Goal: Book appointment/travel/reservation

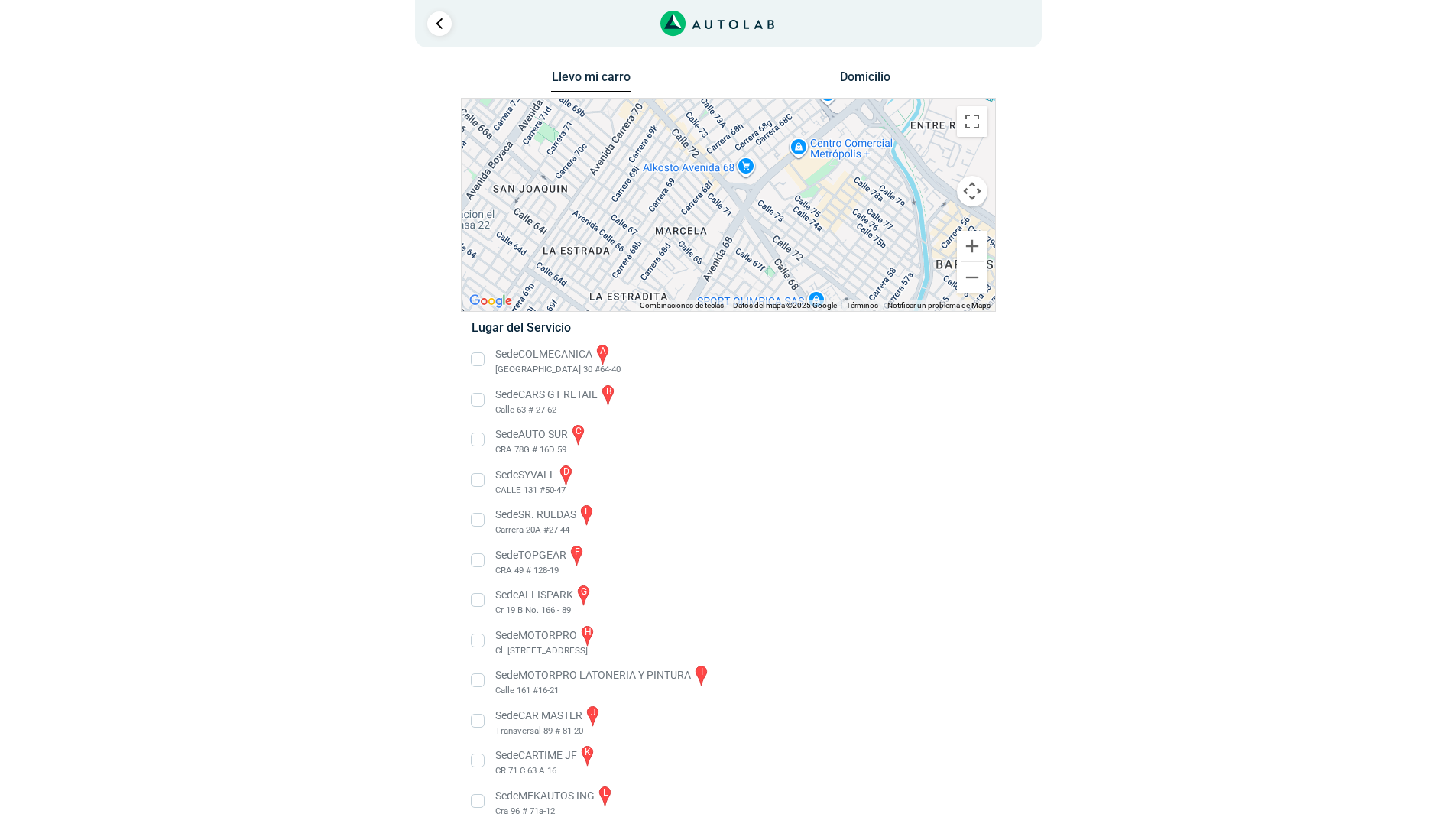
drag, startPoint x: 851, startPoint y: 217, endPoint x: 605, endPoint y: 293, distance: 257.5
click at [605, 293] on div "a b c d e f g" at bounding box center [728, 205] width 533 height 213
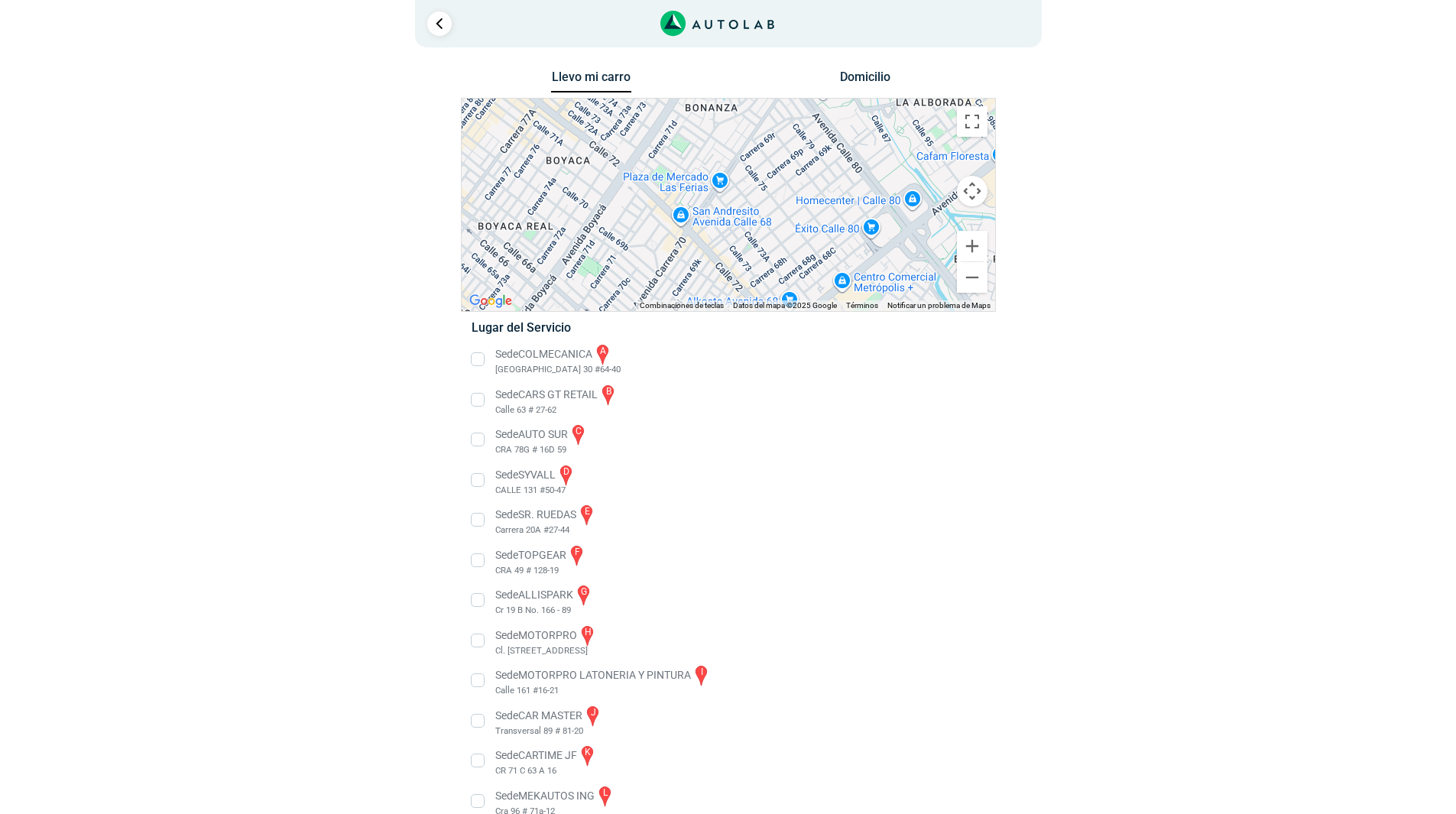
drag, startPoint x: 702, startPoint y: 230, endPoint x: 758, endPoint y: 383, distance: 162.9
click at [758, 383] on div "Llevo mi carro [GEOGRAPHIC_DATA] ← Mover a la izquierda → Mover a la derecha ↑ …" at bounding box center [728, 492] width 535 height 852
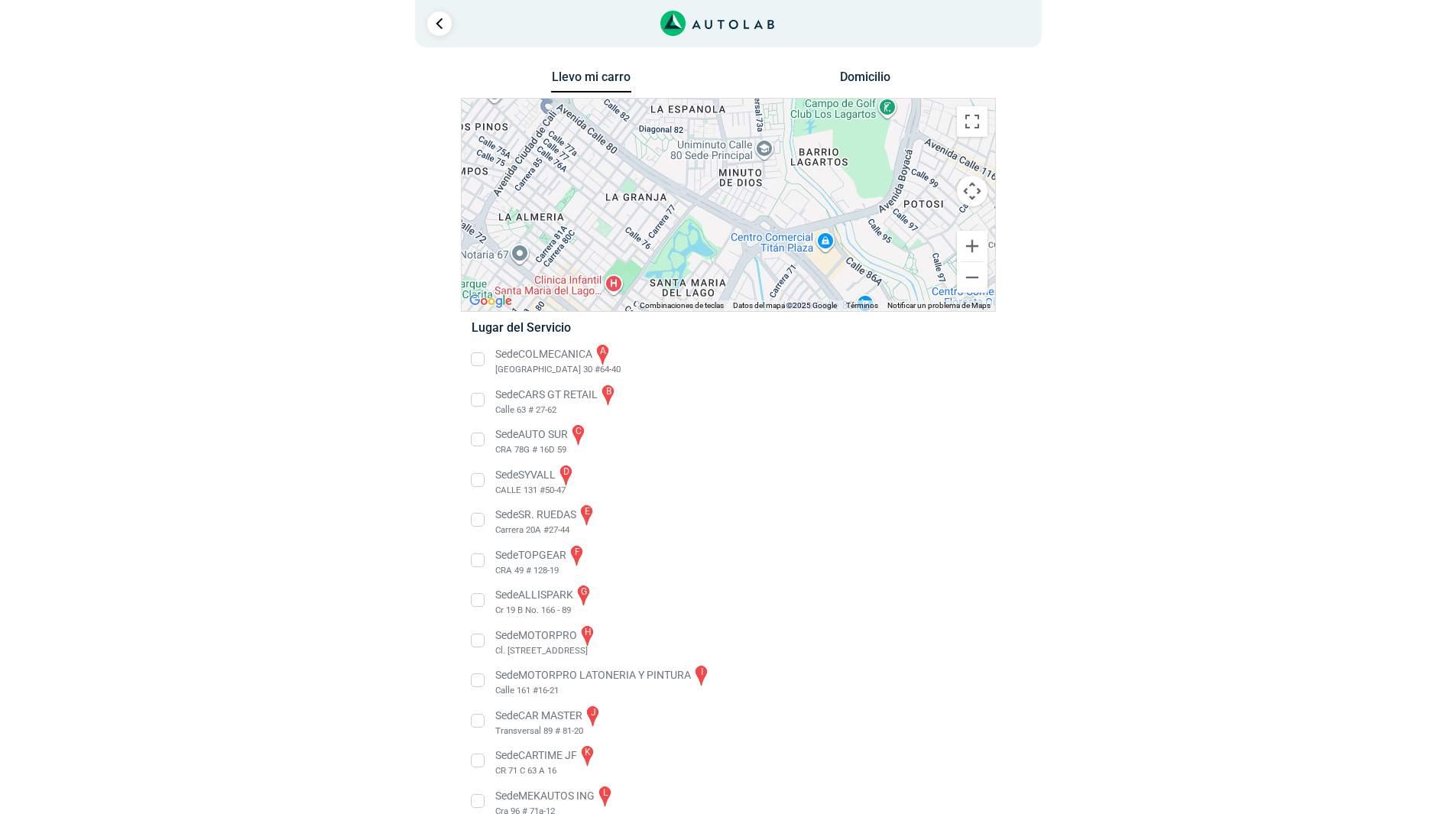
drag, startPoint x: 715, startPoint y: 183, endPoint x: 736, endPoint y: 371, distance: 189.2
click at [736, 371] on div "Llevo mi carro [GEOGRAPHIC_DATA] ← Mover a la izquierda → Mover a la derecha ↑ …" at bounding box center [728, 492] width 535 height 852
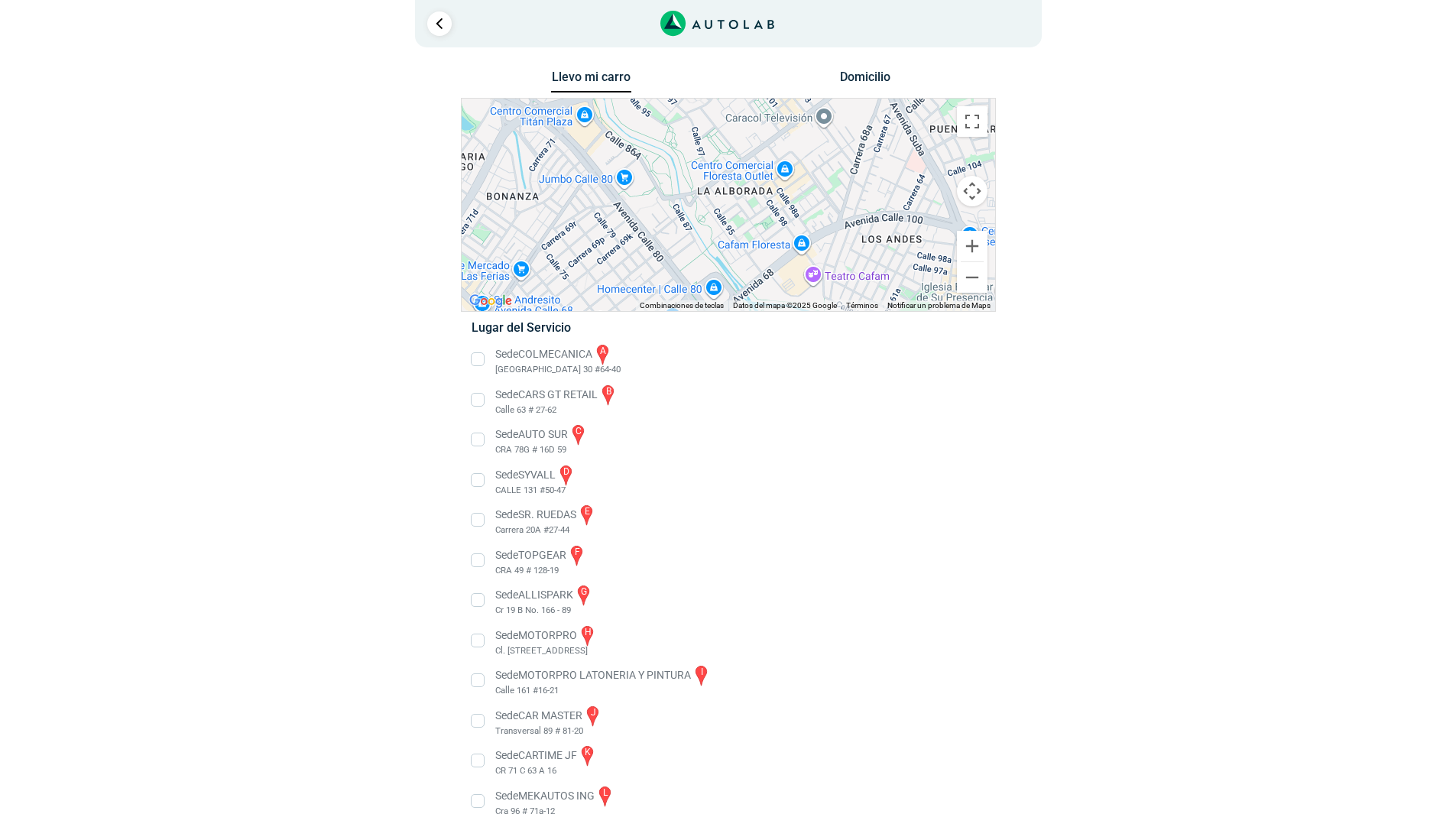
drag, startPoint x: 677, startPoint y: 260, endPoint x: 400, endPoint y: 115, distance: 312.7
click at [400, 115] on div "Llevo mi carro [GEOGRAPHIC_DATA] ← Mover a la izquierda → Mover a la derecha ↑ …" at bounding box center [728, 492] width 742 height 852
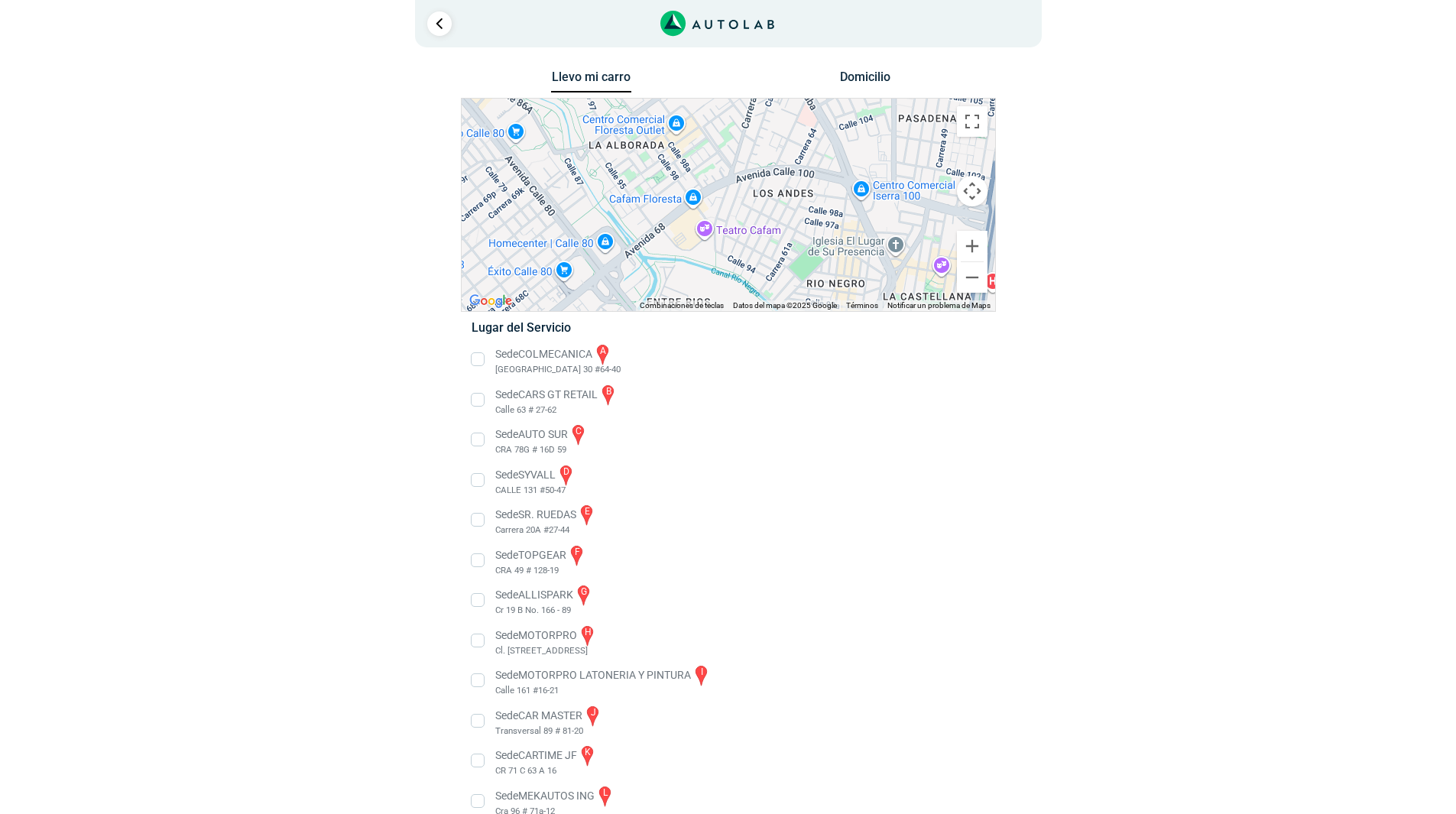
click at [569, 239] on div "a b c d e f g" at bounding box center [728, 205] width 533 height 213
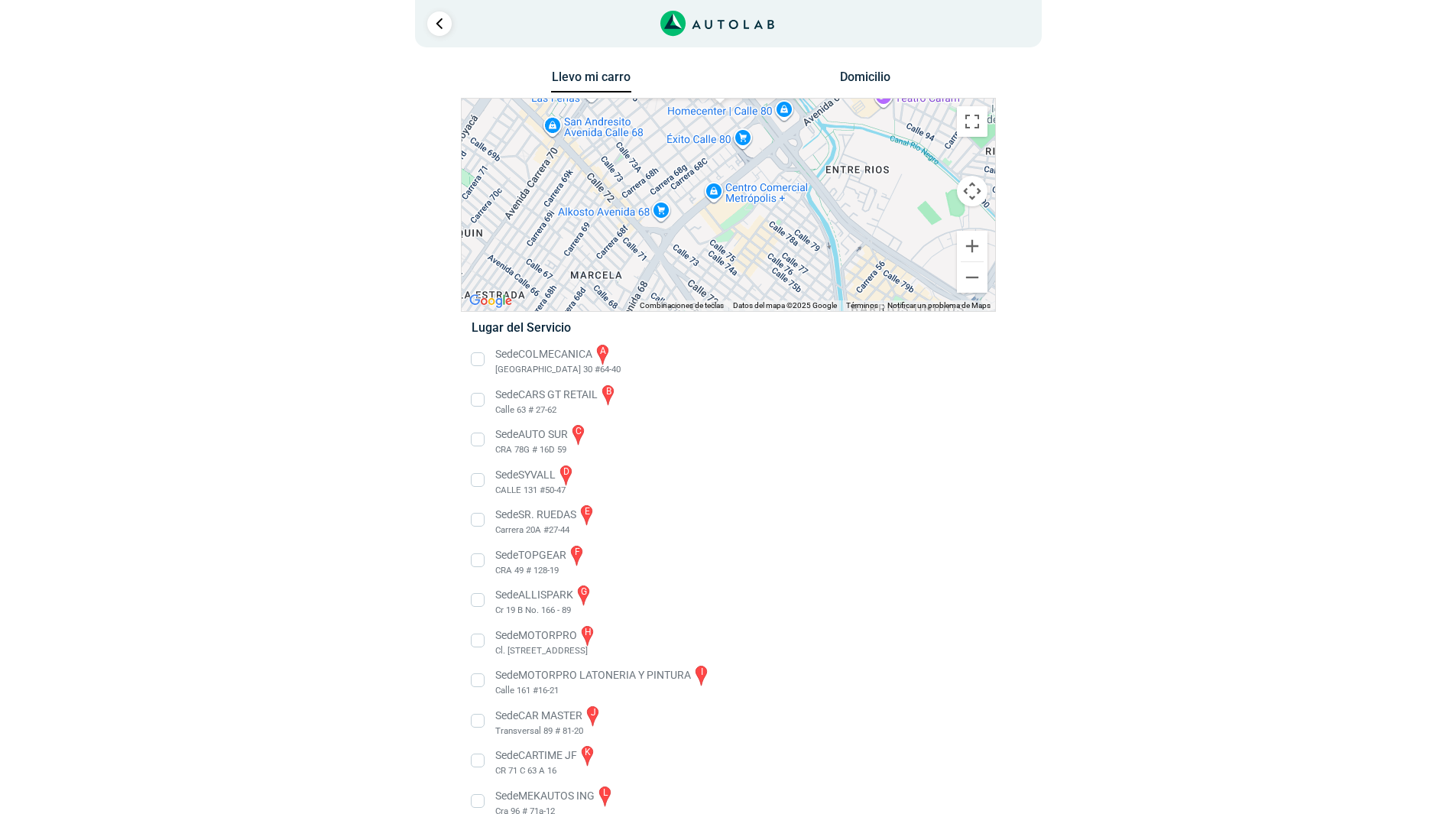
drag, startPoint x: 548, startPoint y: 213, endPoint x: 725, endPoint y: 77, distance: 223.2
click at [725, 77] on div "Llevo mi carro [GEOGRAPHIC_DATA] ← Mover a la izquierda → Mover a la derecha ↑ …" at bounding box center [728, 492] width 535 height 852
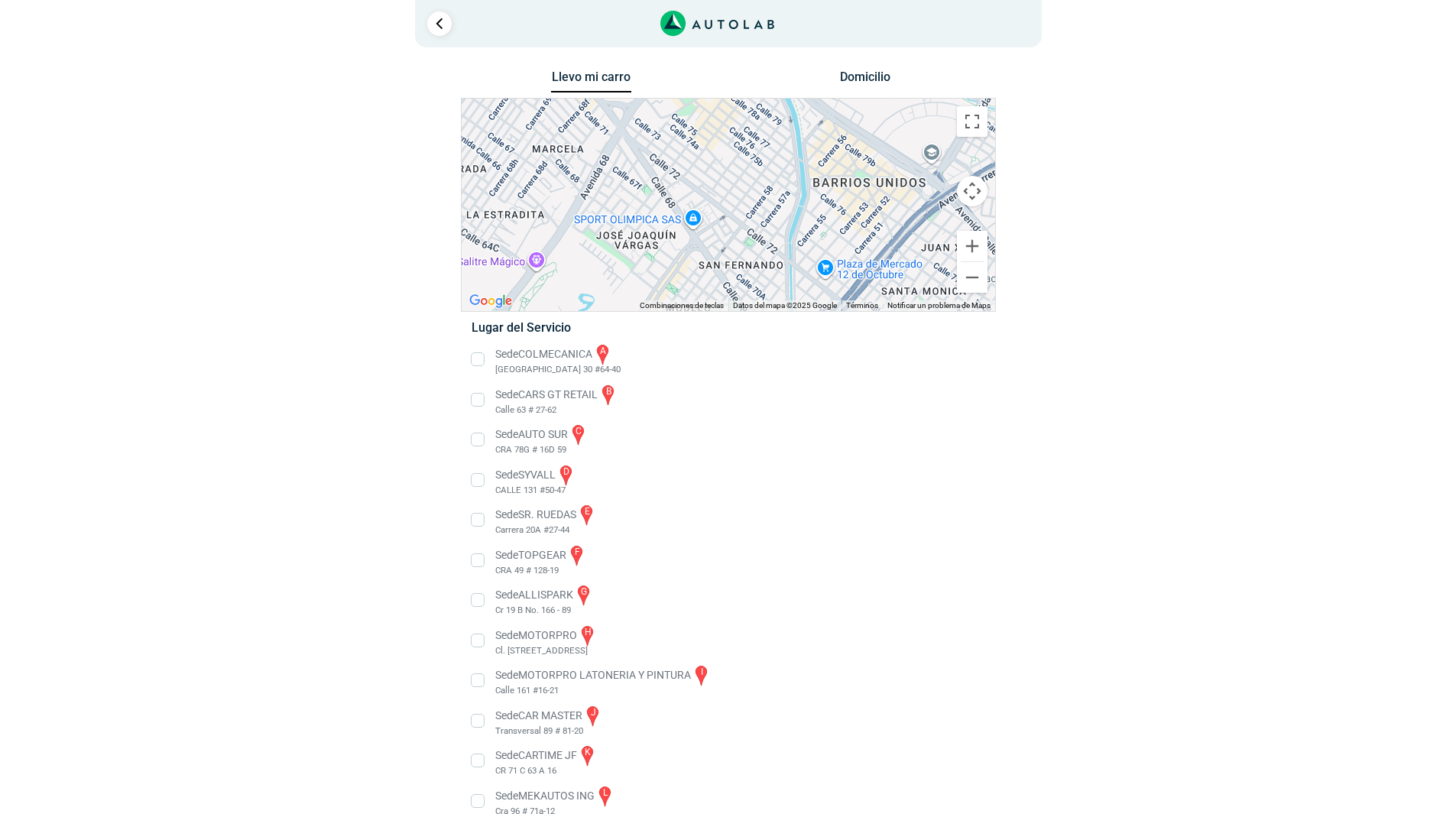
drag, startPoint x: 787, startPoint y: 241, endPoint x: 727, endPoint y: 98, distance: 155.1
click at [727, 99] on div "a b c d e f g" at bounding box center [728, 205] width 533 height 213
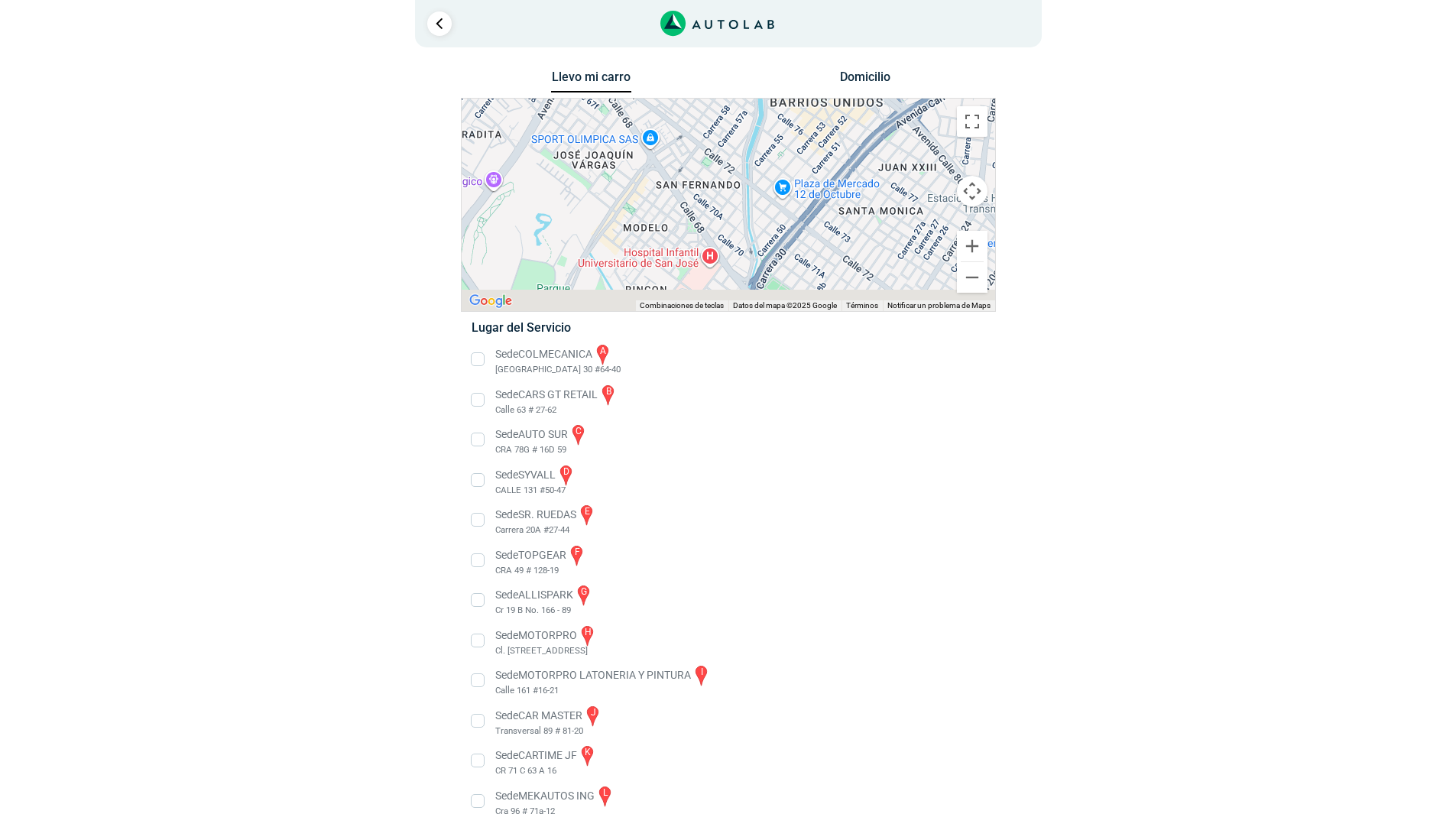
drag, startPoint x: 728, startPoint y: 218, endPoint x: 673, endPoint y: 109, distance: 122.1
click at [673, 109] on div "a b c d e f g" at bounding box center [728, 205] width 533 height 213
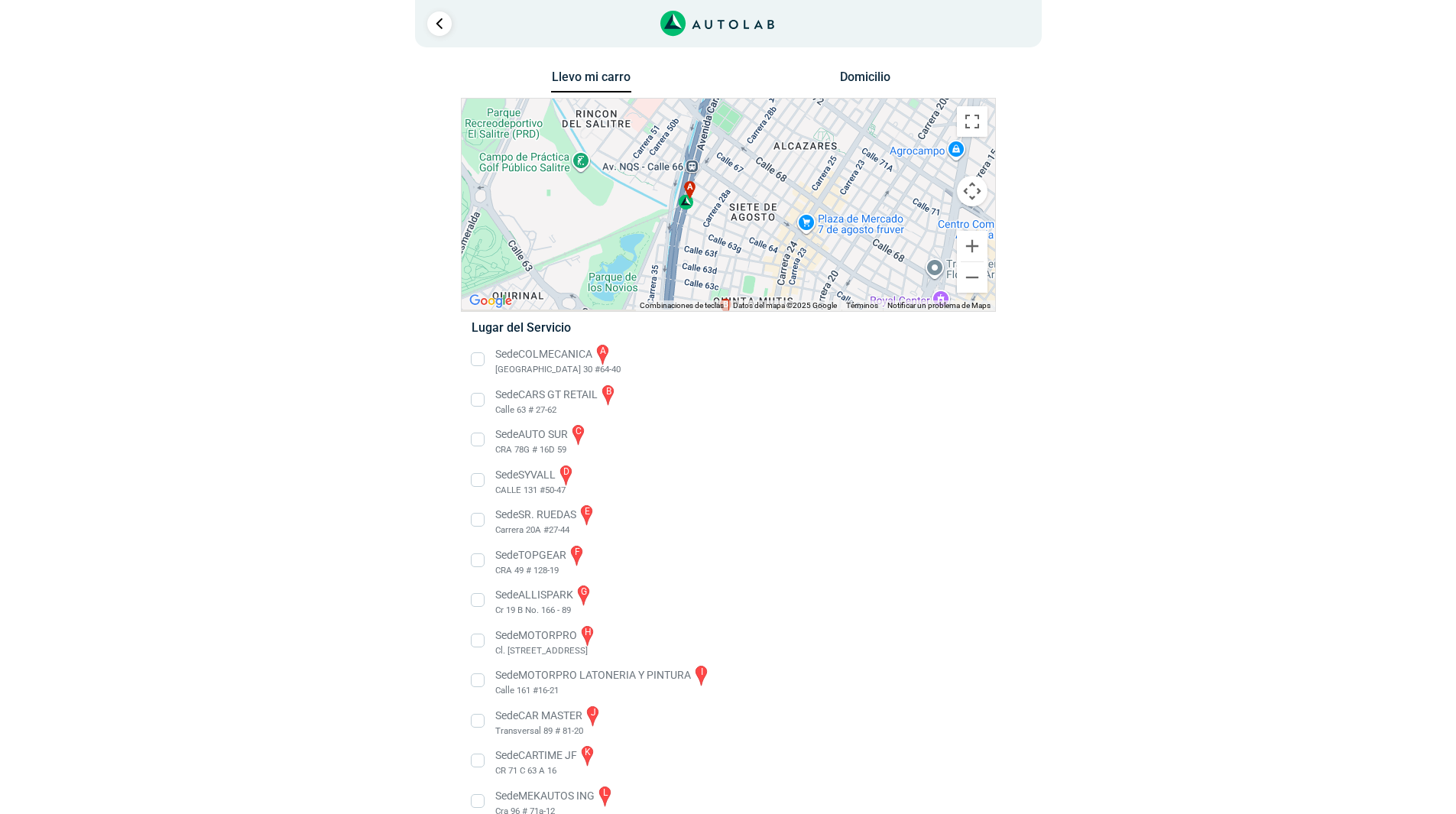
drag, startPoint x: 633, startPoint y: 265, endPoint x: 606, endPoint y: 147, distance: 121.0
click at [606, 147] on div "a b c d e f g" at bounding box center [728, 205] width 533 height 213
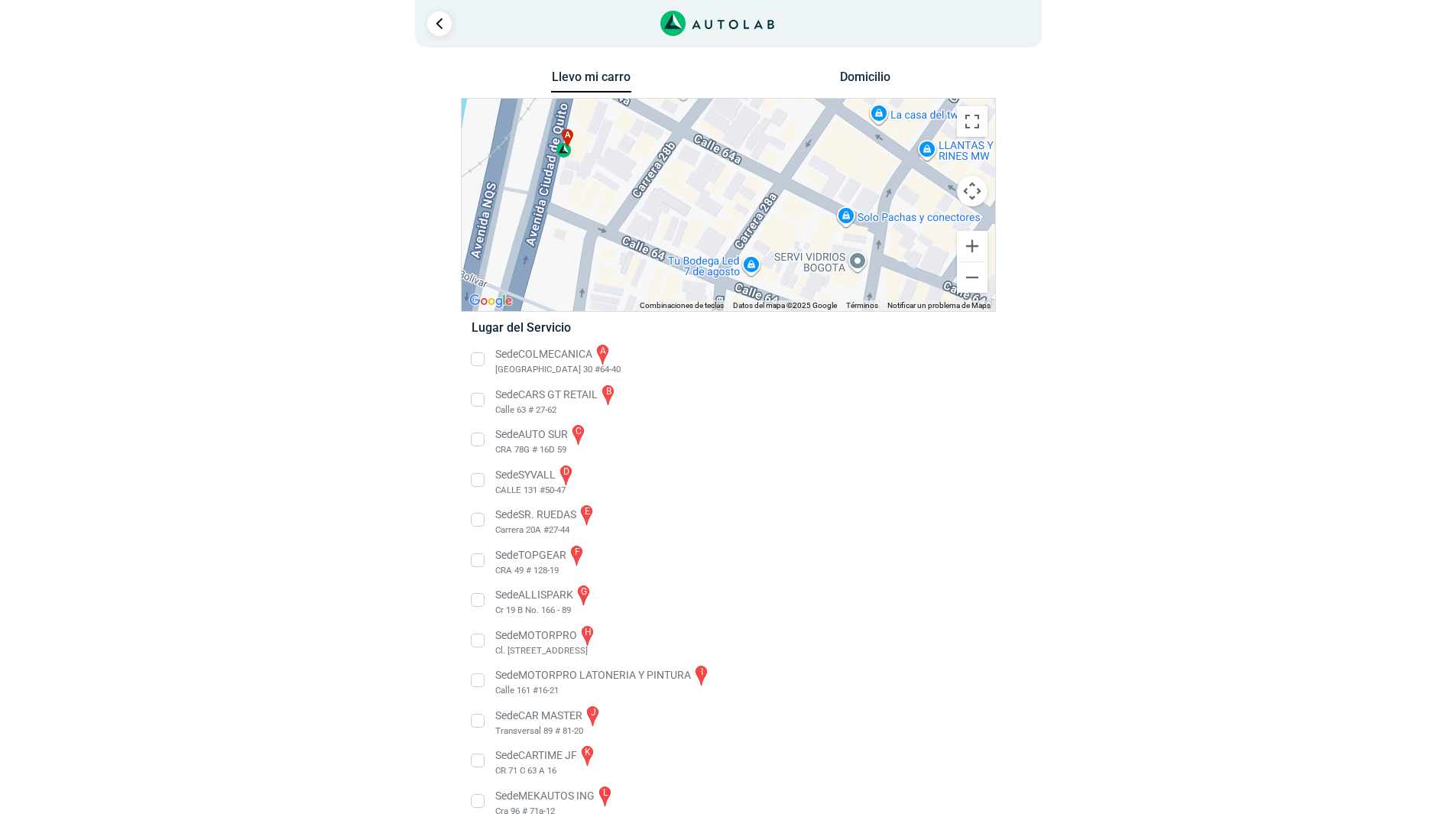
click at [564, 152] on div "a" at bounding box center [564, 144] width 18 height 29
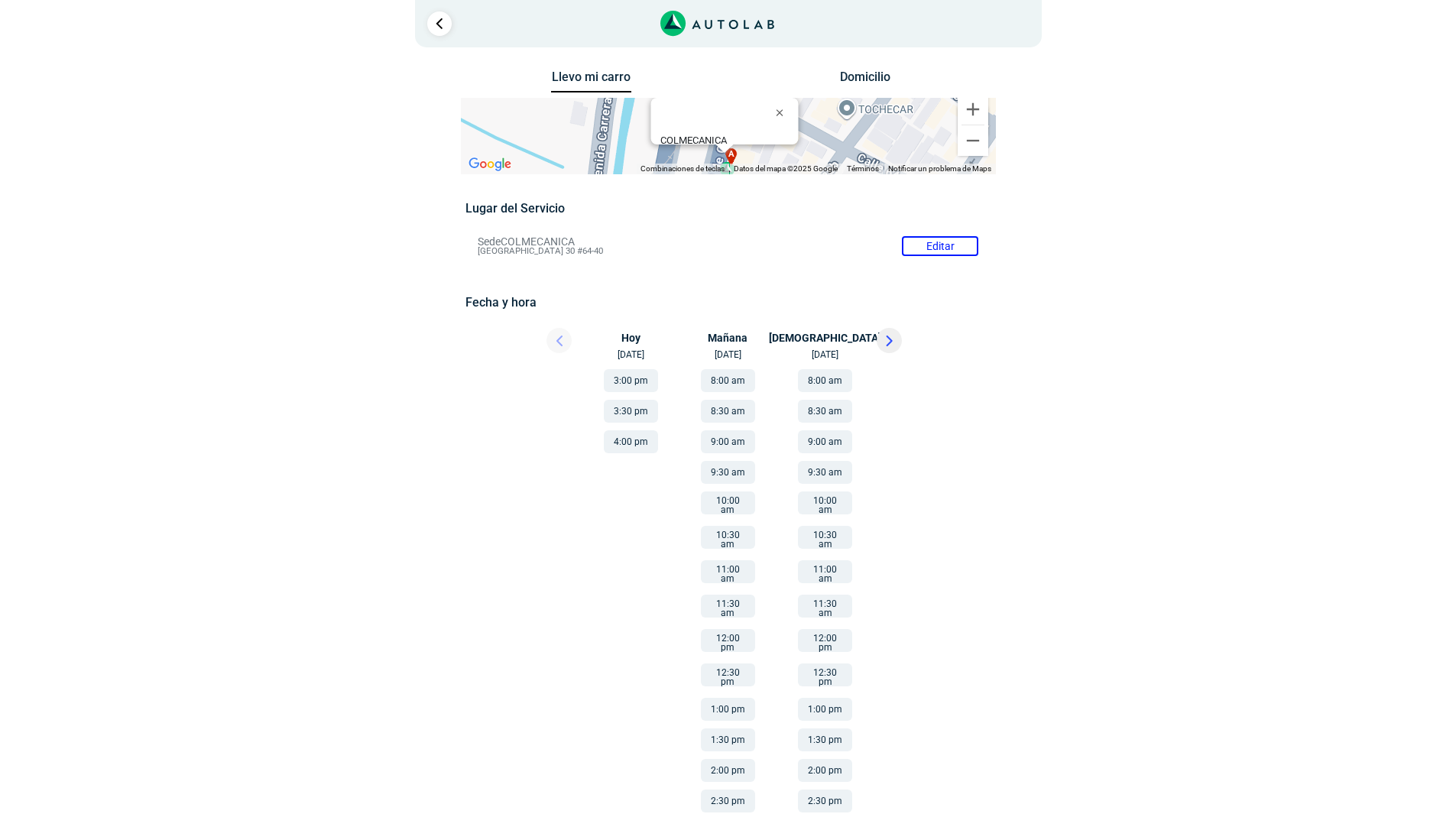
click at [633, 439] on button "4:00 pm" at bounding box center [631, 442] width 55 height 23
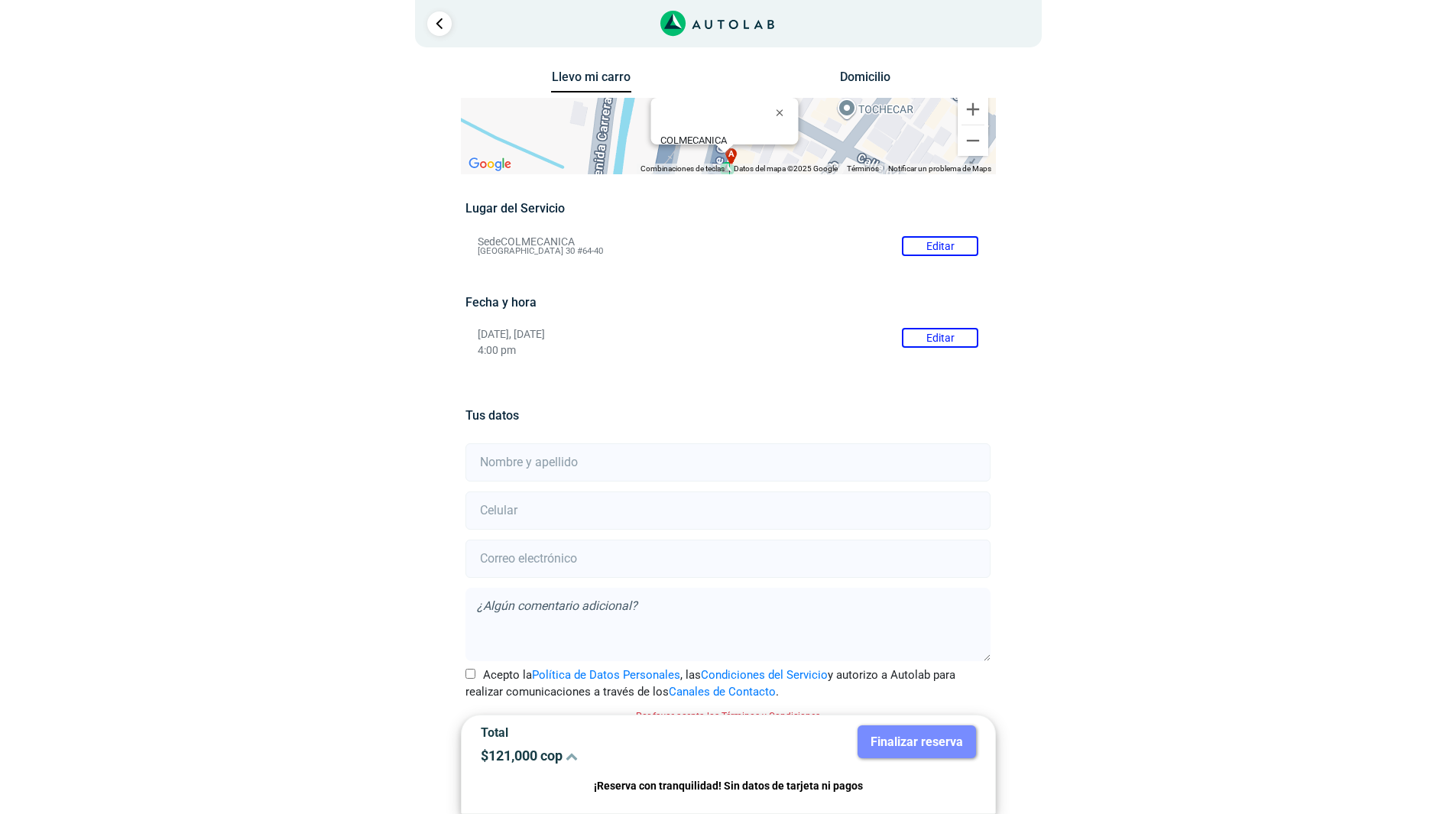
click at [696, 25] on icon "Link al sitio de autolab" at bounding box center [718, 23] width 114 height 26
